Goal: Information Seeking & Learning: Learn about a topic

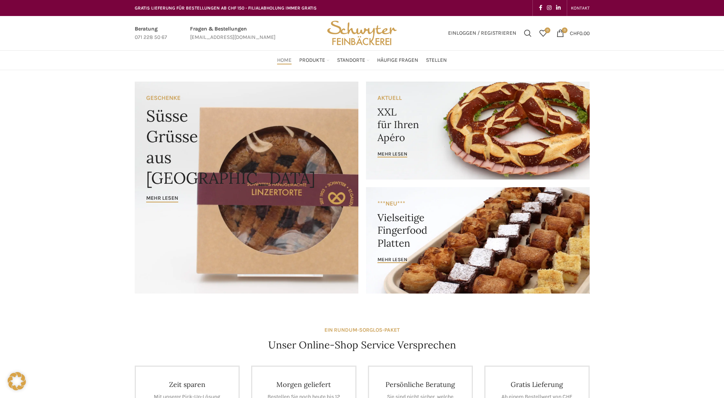
click at [505, 139] on link "Banner link" at bounding box center [478, 131] width 224 height 98
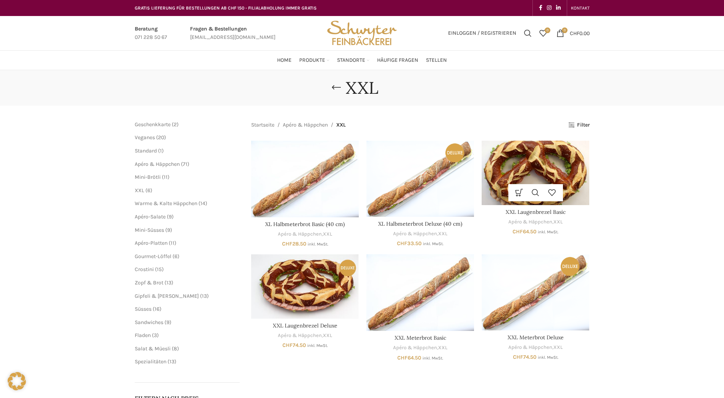
click at [547, 178] on img "XXL Laugenbrezel Basic" at bounding box center [535, 173] width 108 height 64
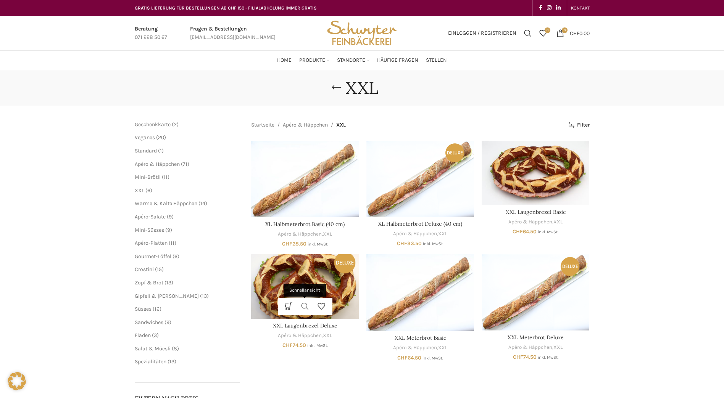
click at [304, 305] on link "Schnellansicht" at bounding box center [305, 306] width 16 height 17
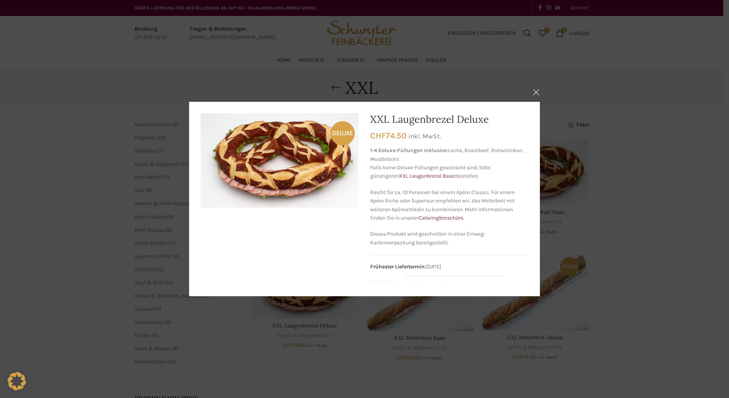
click at [538, 95] on button "×" at bounding box center [536, 92] width 19 height 19
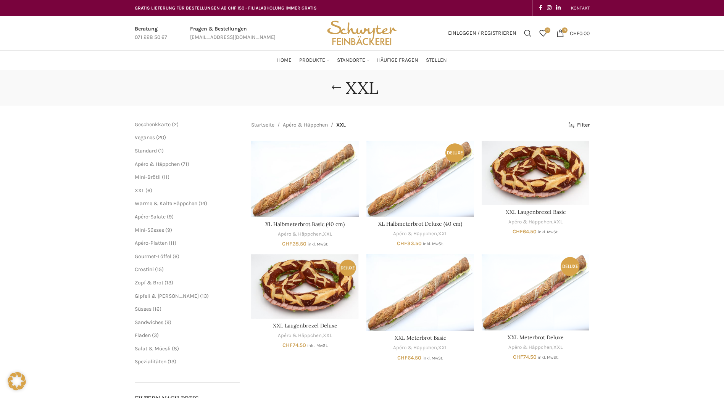
click at [568, 92] on div "XXL" at bounding box center [362, 88] width 466 height 20
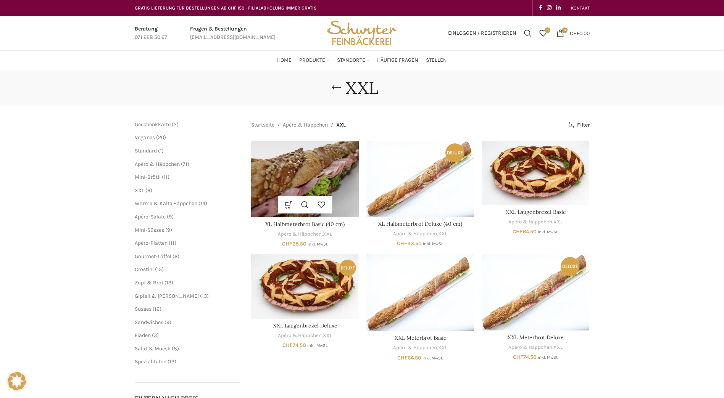
click at [291, 183] on img "XL Halbmeterbrot Basic (40 cm)" at bounding box center [305, 179] width 108 height 77
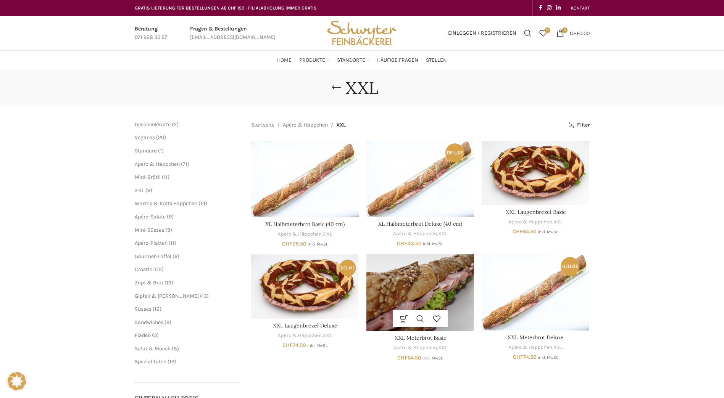
click at [408, 288] on img "XXL Meterbrot Basic" at bounding box center [420, 292] width 108 height 77
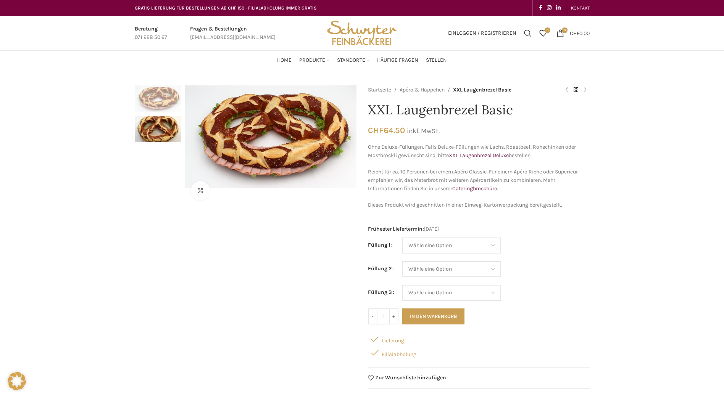
click at [297, 270] on div "Klicken um zu vergrössern" at bounding box center [246, 253] width 222 height 336
click at [167, 135] on img "2 / 2" at bounding box center [158, 129] width 47 height 27
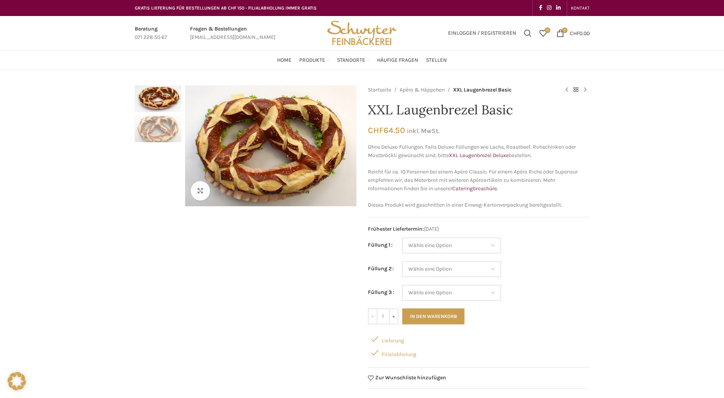
click at [689, 32] on div "Beratung 071 228 50 67 Fragen & Bestellungen bestellungen@schwyter.com Einlogge…" at bounding box center [362, 33] width 724 height 35
click at [151, 133] on img "2 / 2" at bounding box center [158, 129] width 47 height 27
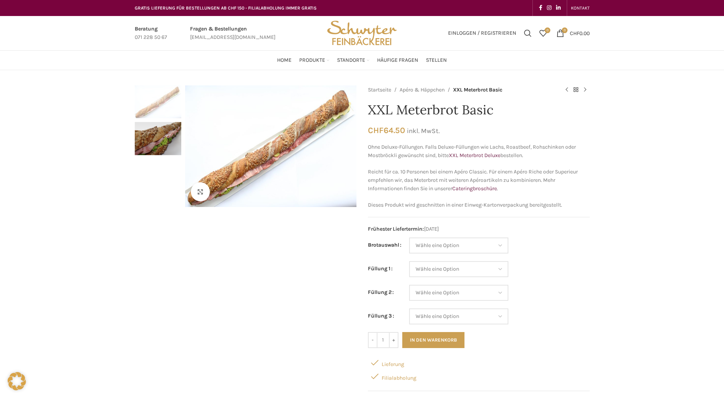
click at [159, 101] on img "1 / 2" at bounding box center [158, 101] width 47 height 33
click at [158, 136] on img "2 / 2" at bounding box center [158, 138] width 47 height 33
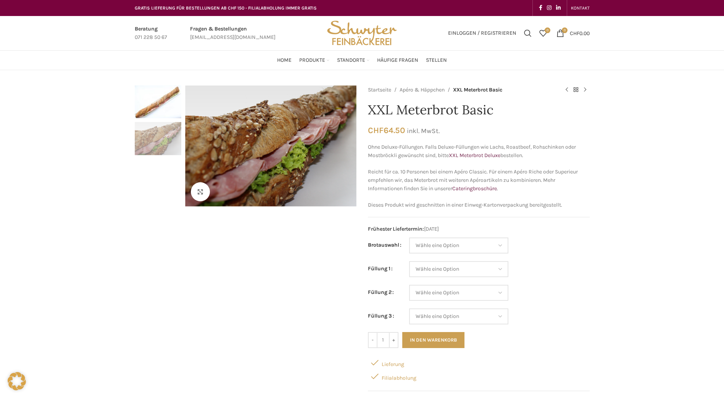
click at [161, 103] on img "1 / 2" at bounding box center [158, 101] width 47 height 33
